Goal: Navigation & Orientation: Find specific page/section

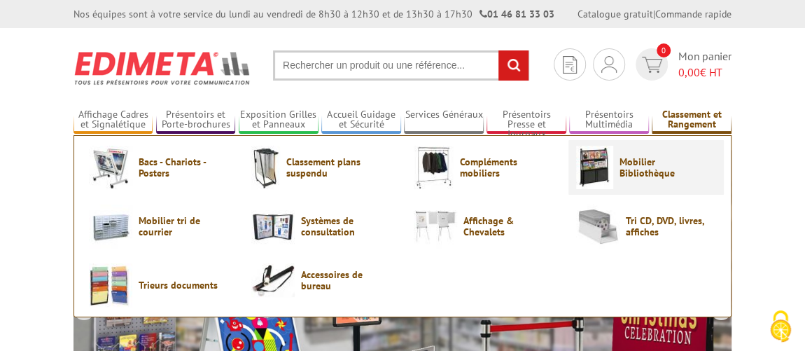
click at [631, 166] on span "Mobilier Bibliothèque" at bounding box center [662, 167] width 84 height 22
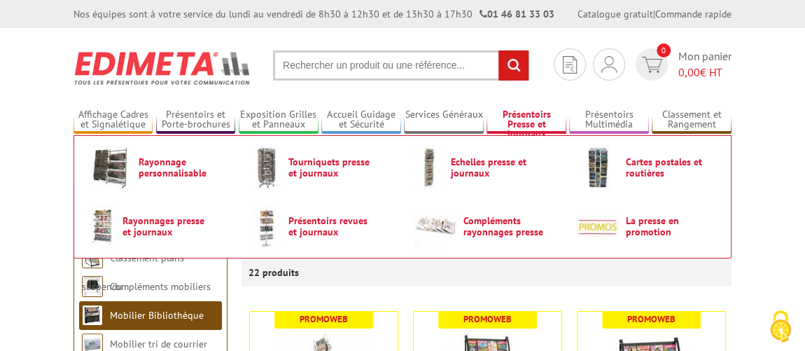
click at [529, 119] on link "Présentoirs Presse et Journaux" at bounding box center [526, 120] width 79 height 23
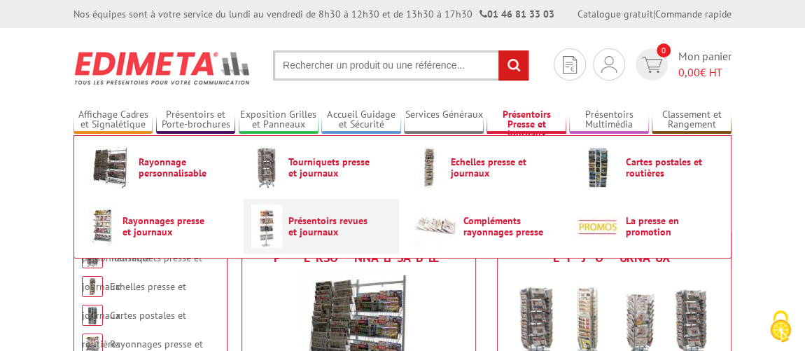
click at [323, 239] on link "Présentoirs revues et journaux" at bounding box center [321, 225] width 140 height 43
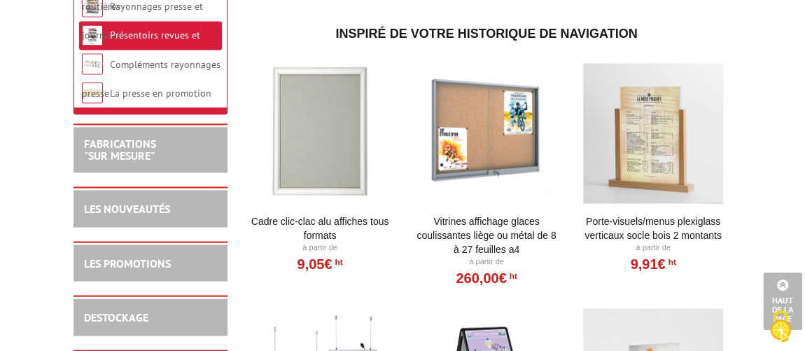
scroll to position [1209, 0]
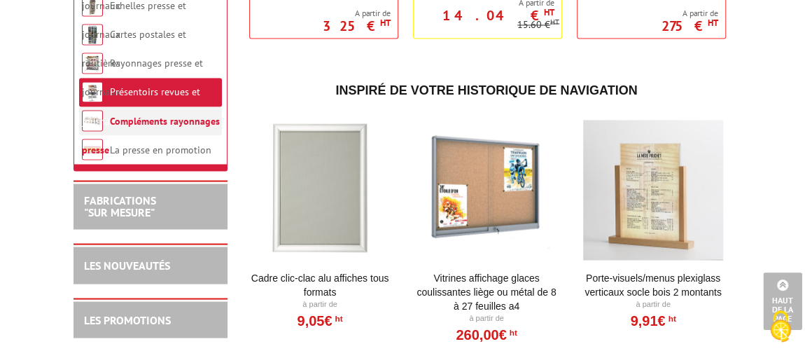
click at [156, 132] on li "Compléments rayonnages presse" at bounding box center [150, 120] width 143 height 29
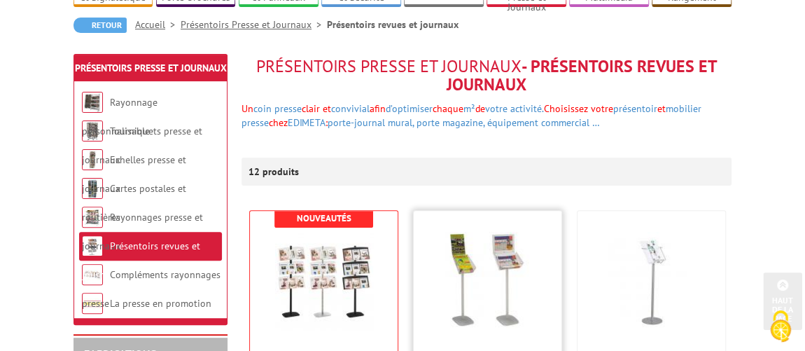
scroll to position [0, 0]
